Goal: Task Accomplishment & Management: Manage account settings

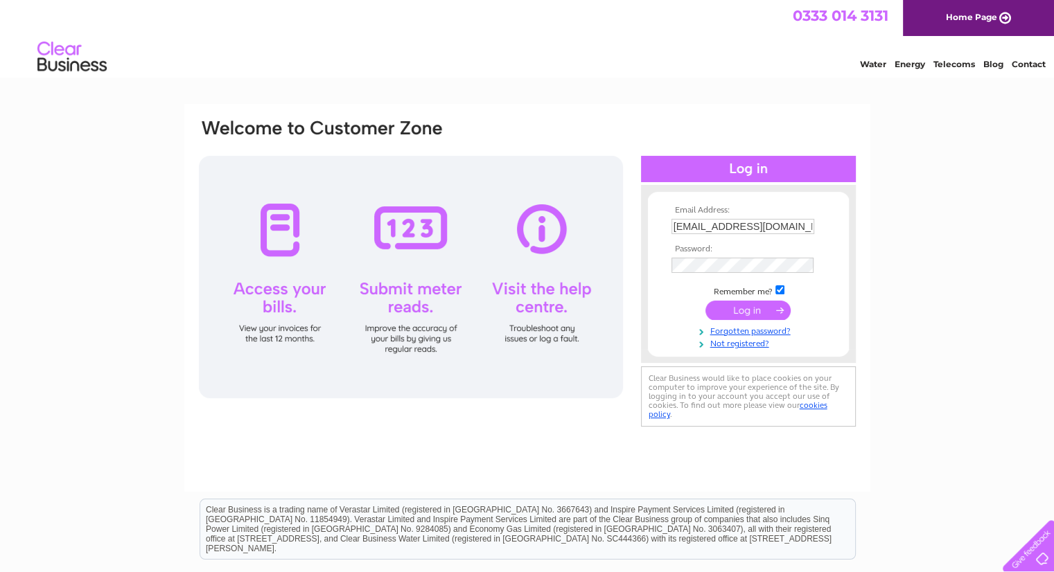
click at [748, 310] on input "submit" at bounding box center [747, 310] width 85 height 19
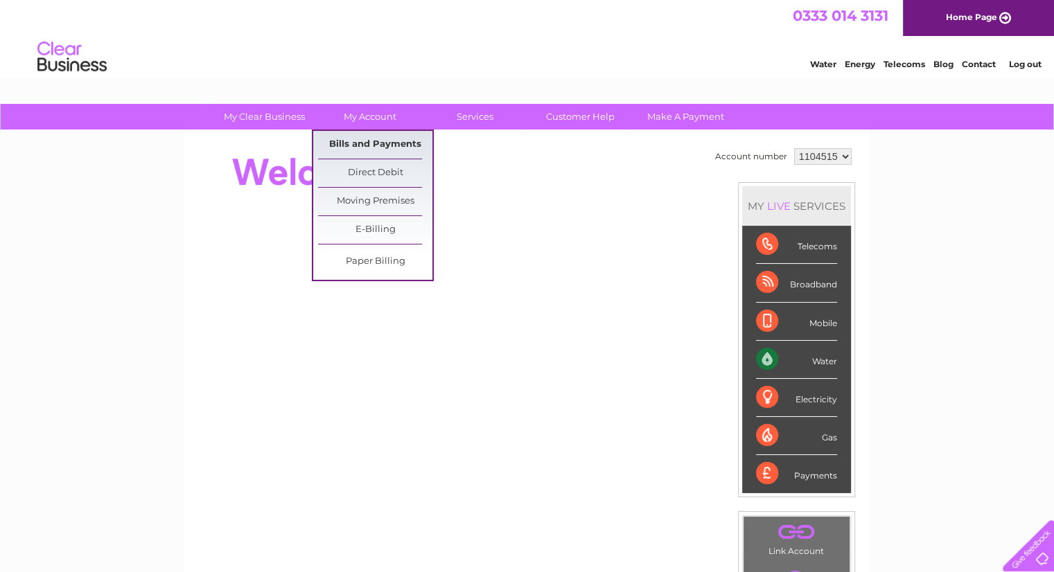
click at [384, 142] on link "Bills and Payments" at bounding box center [375, 145] width 114 height 28
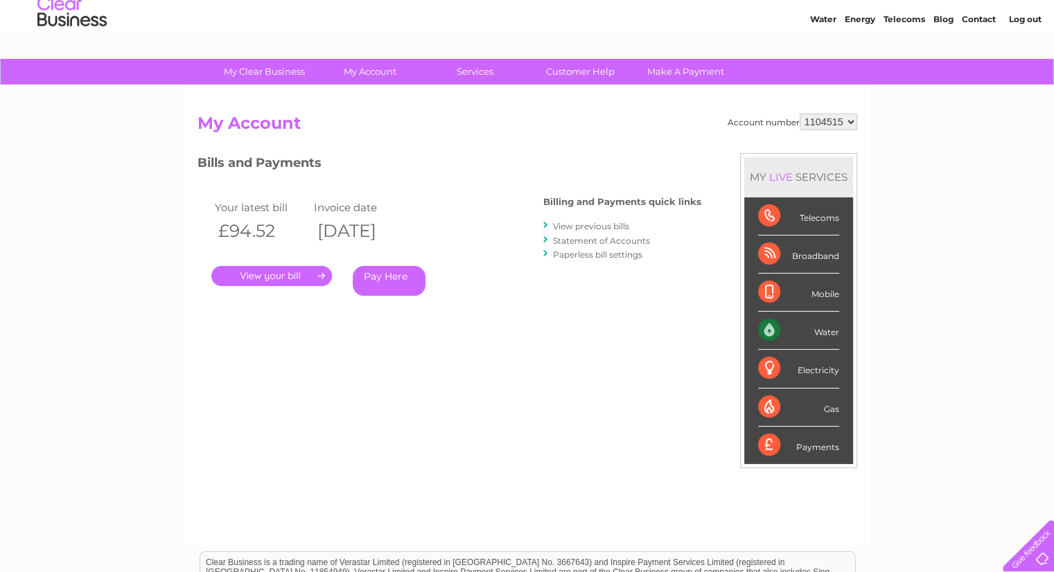
scroll to position [69, 0]
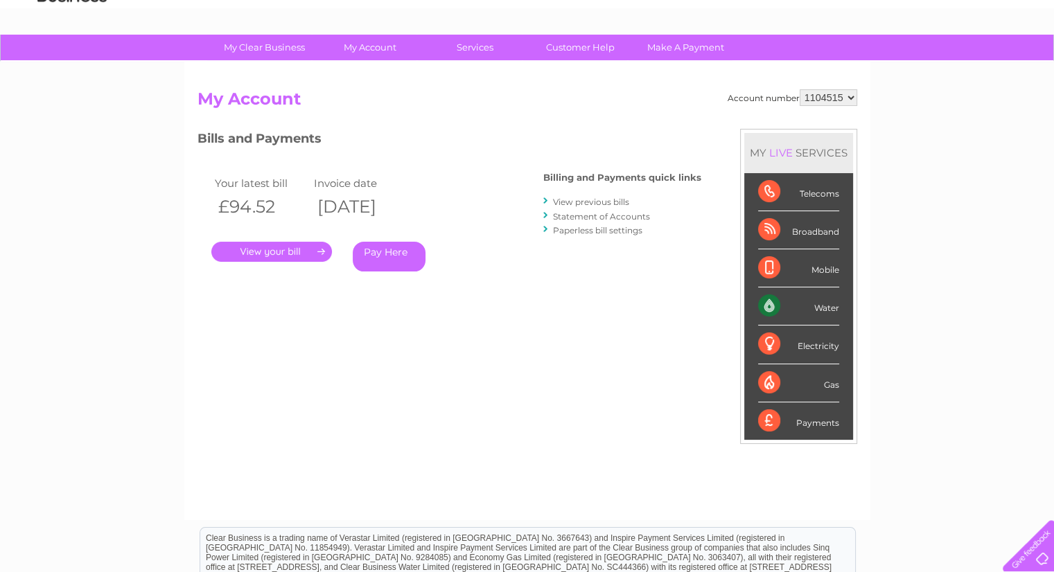
click at [283, 252] on link "." at bounding box center [271, 252] width 121 height 20
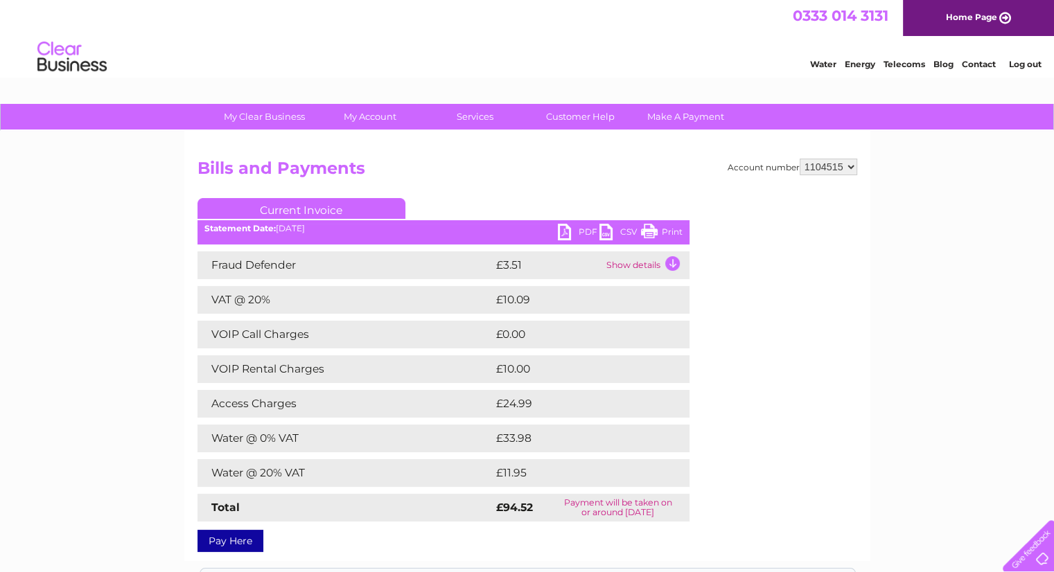
click at [657, 231] on link "Print" at bounding box center [662, 234] width 42 height 20
click at [1017, 63] on link "Log out" at bounding box center [1024, 64] width 33 height 10
